Goal: Task Accomplishment & Management: Use online tool/utility

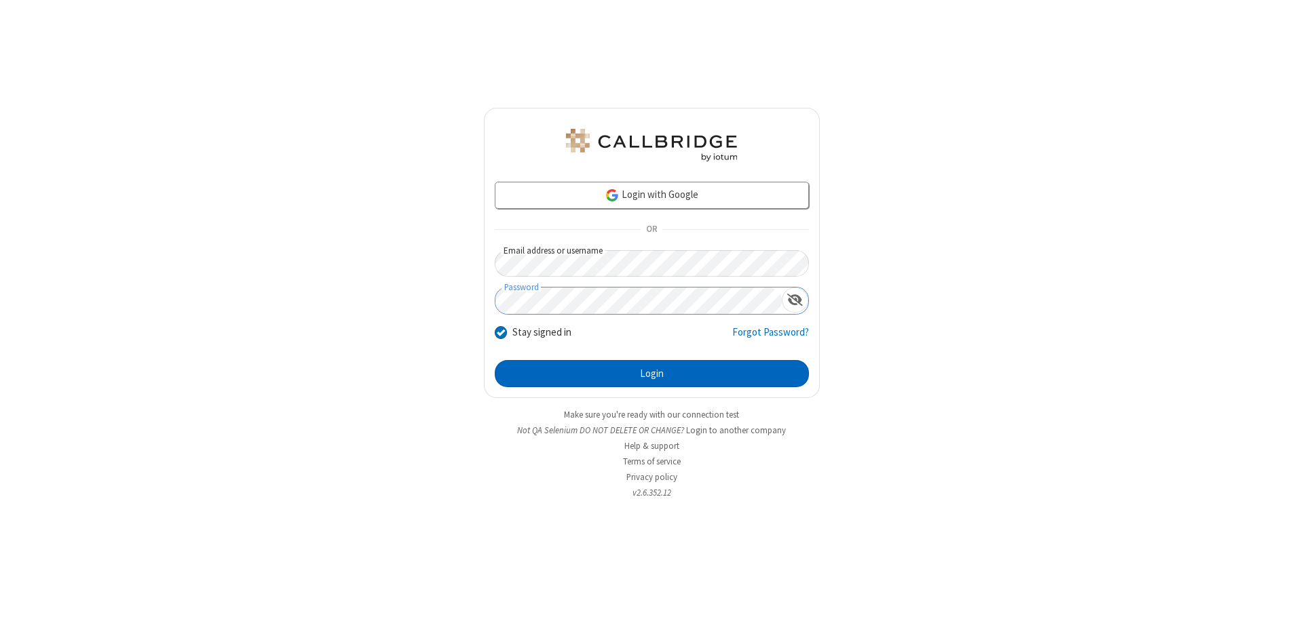
click at [651, 374] on button "Login" at bounding box center [652, 373] width 314 height 27
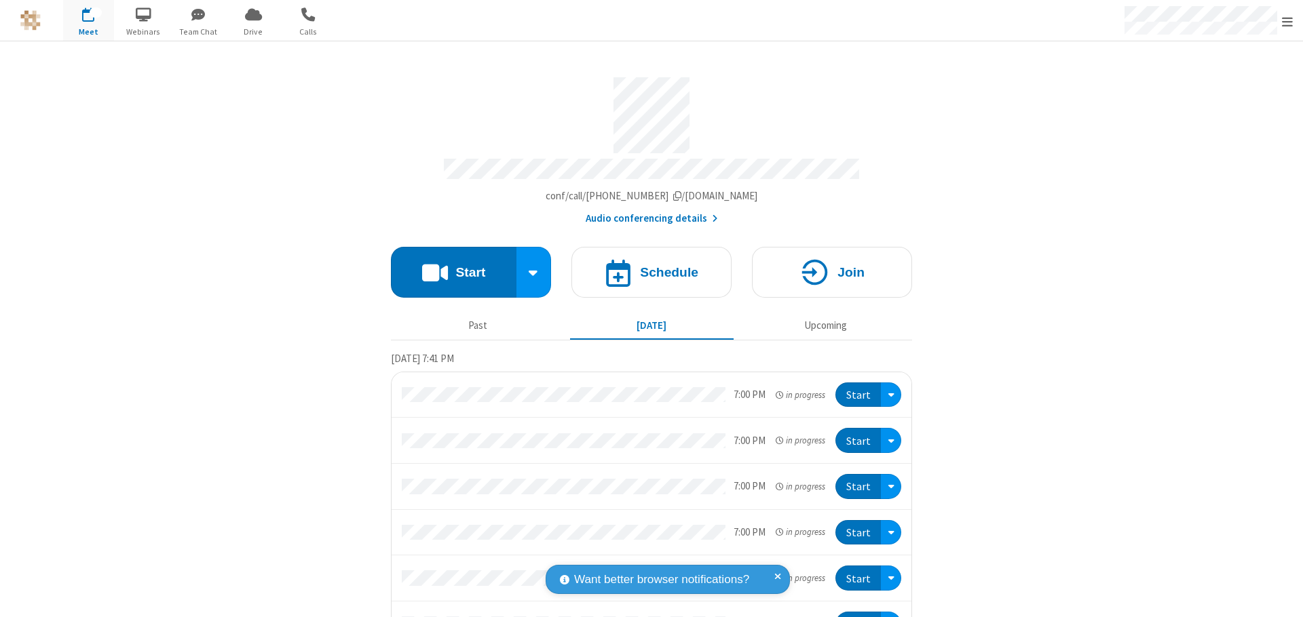
click at [448, 266] on button "Start" at bounding box center [454, 272] width 126 height 51
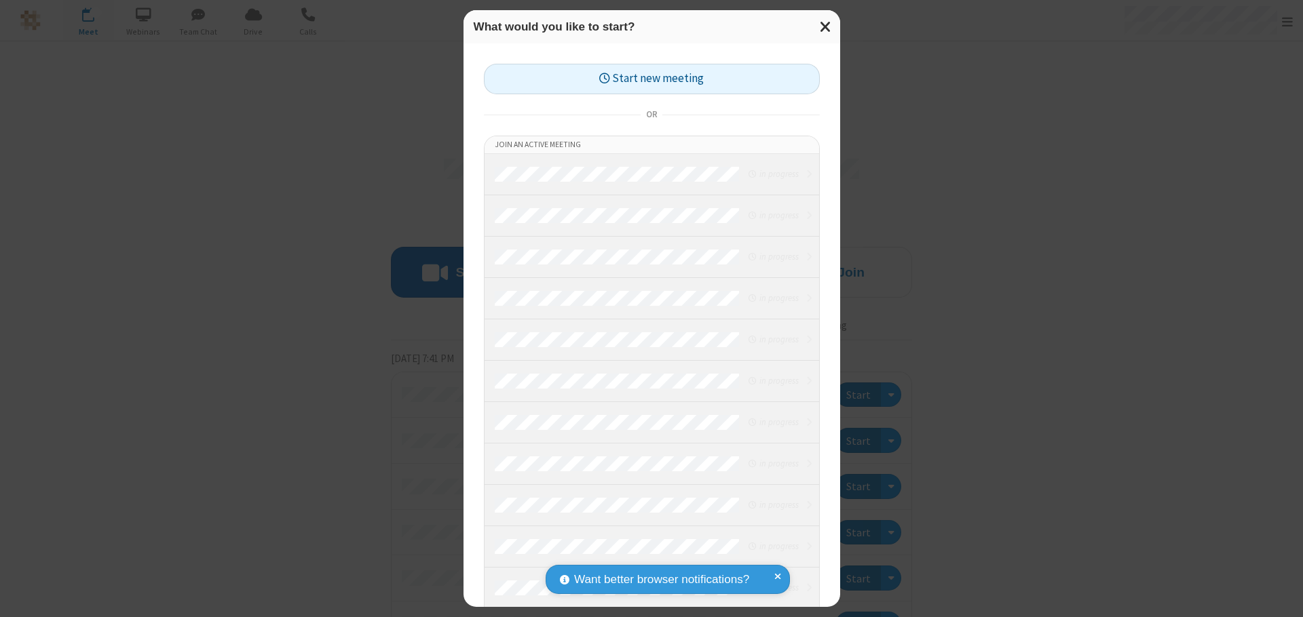
click at [651, 79] on button "Start new meeting" at bounding box center [652, 79] width 336 height 31
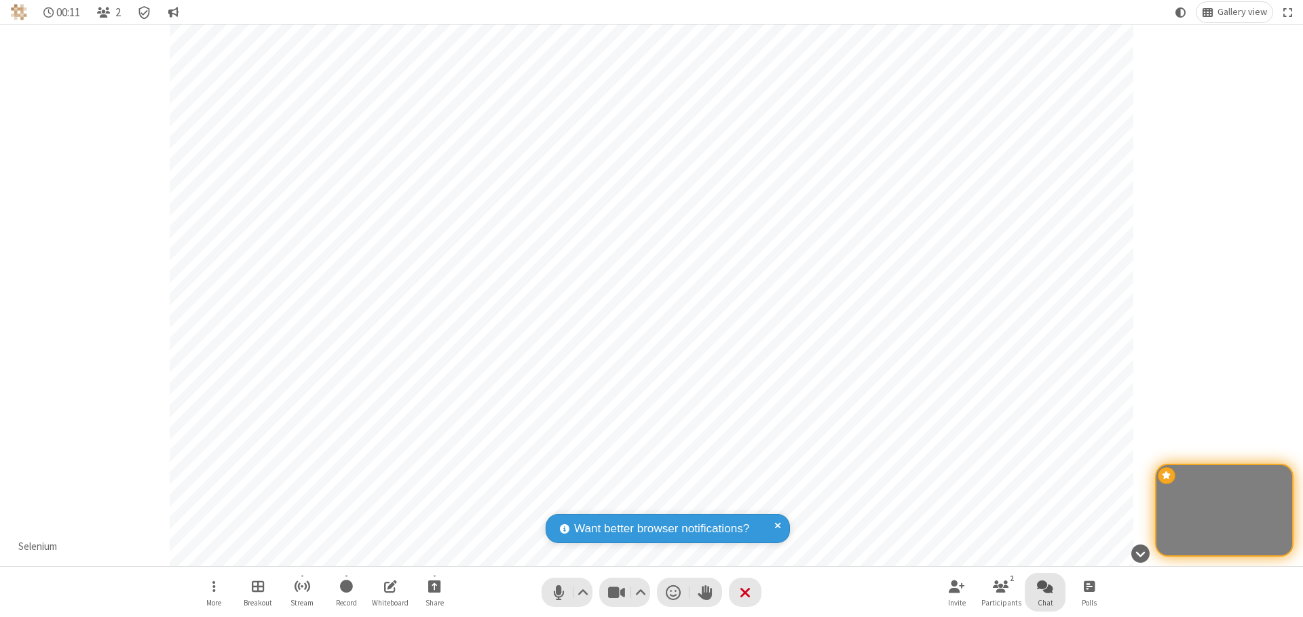
click at [1045, 586] on span "Open chat" at bounding box center [1045, 586] width 16 height 17
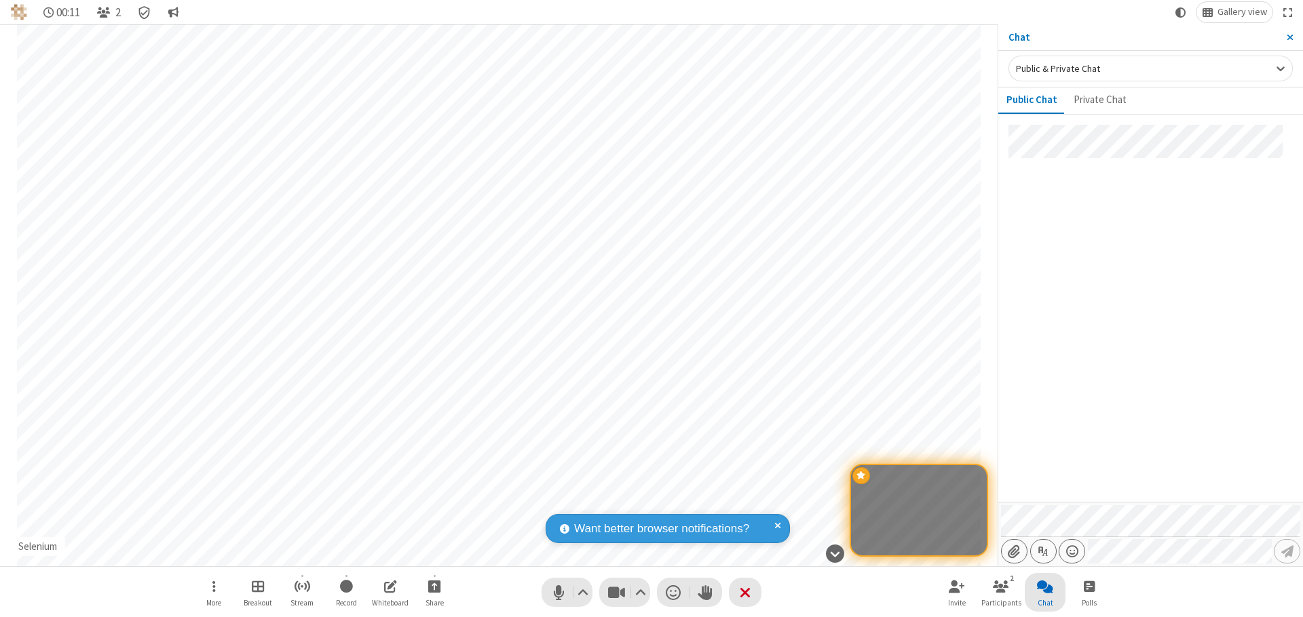
type input "C:\fakepath\doc_test.docx"
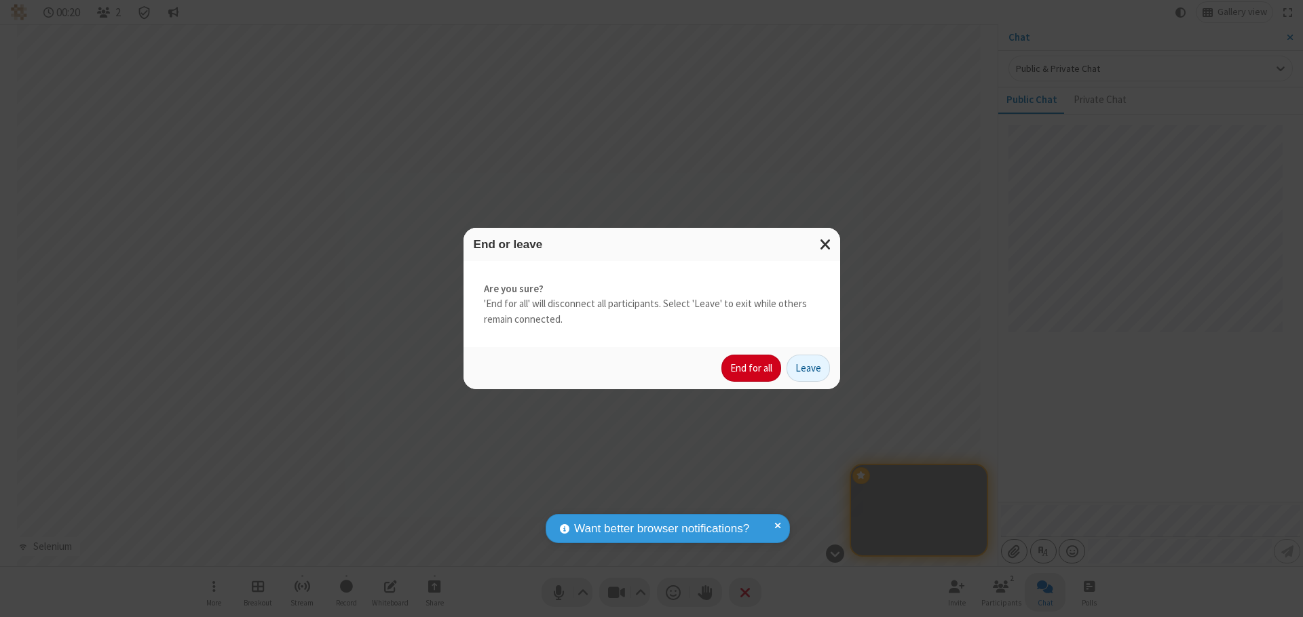
click at [752, 368] on button "End for all" at bounding box center [751, 368] width 60 height 27
